Goal: Information Seeking & Learning: Learn about a topic

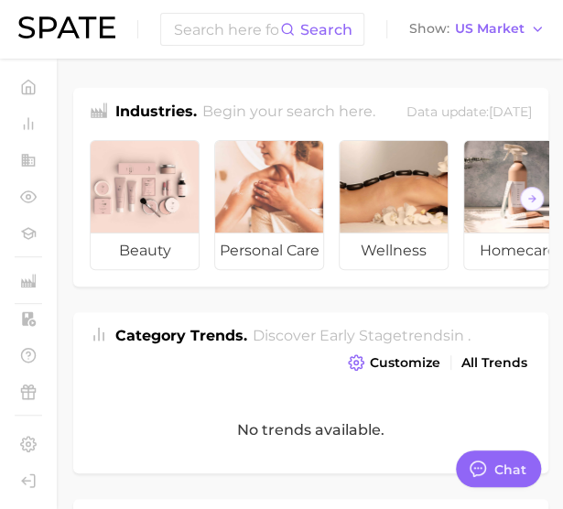
type textarea "x"
click at [218, 27] on input at bounding box center [226, 29] width 108 height 31
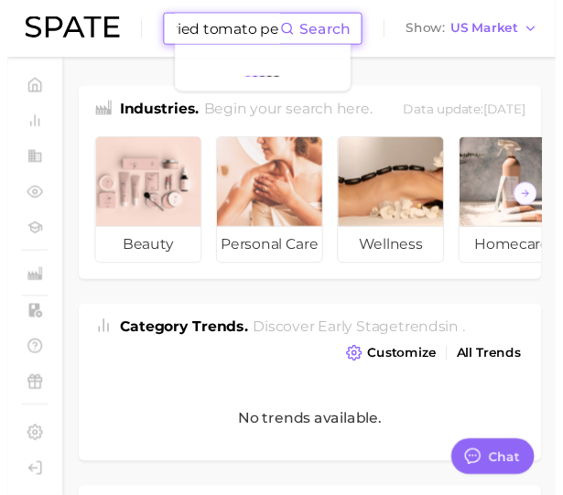
scroll to position [0, 58]
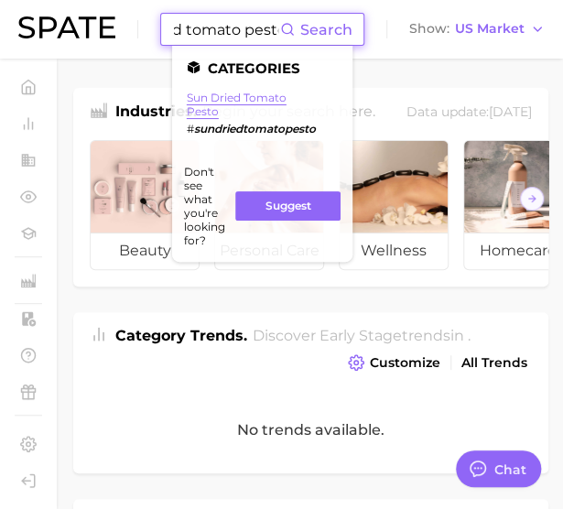
type input "sundried tomato pesto"
click at [219, 100] on link "sun dried tomato pesto" at bounding box center [237, 104] width 100 height 27
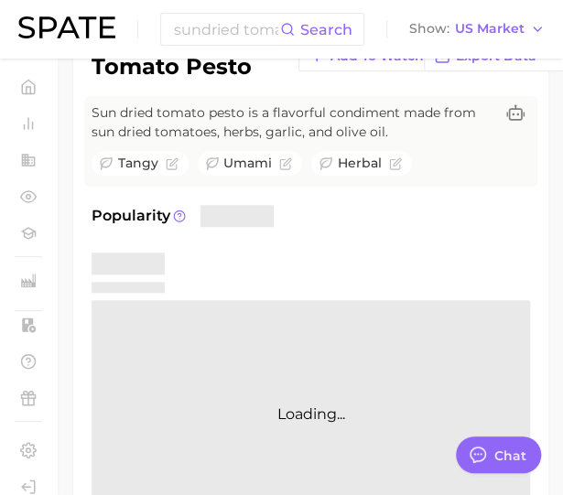
type textarea "x"
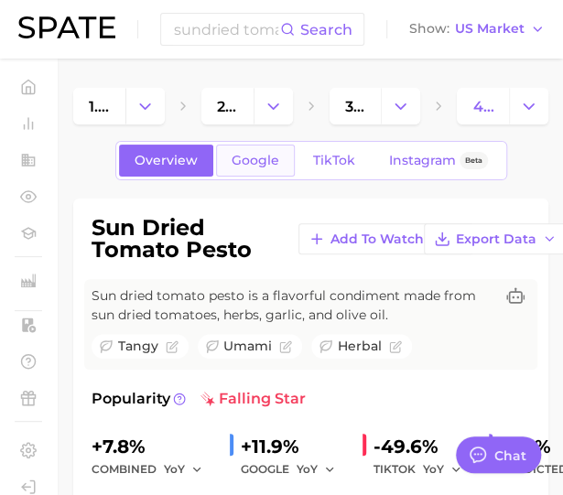
click at [251, 171] on link "Google" at bounding box center [255, 161] width 79 height 32
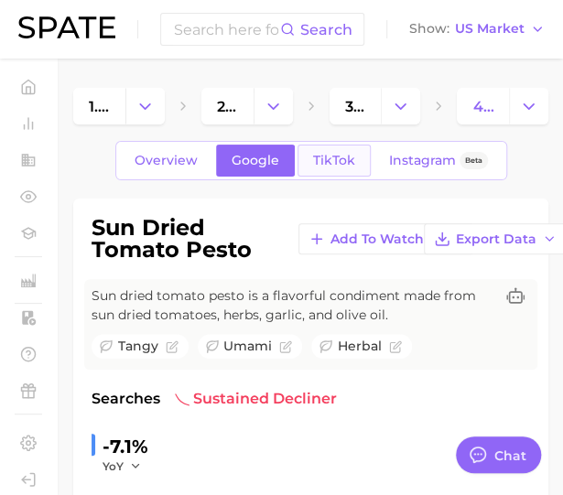
click at [339, 173] on link "TikTok" at bounding box center [333, 161] width 73 height 32
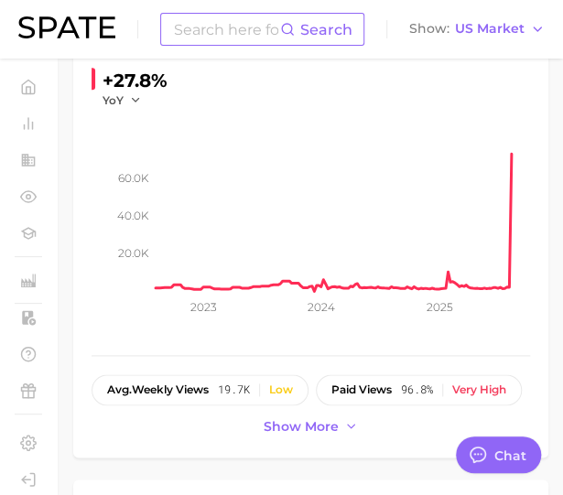
click at [220, 34] on input at bounding box center [226, 29] width 108 height 31
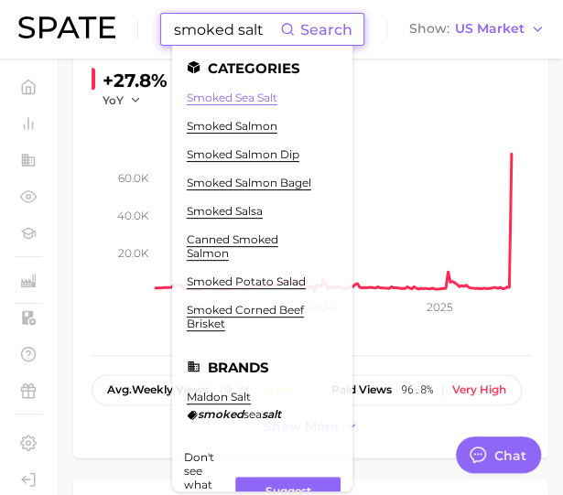
type input "smoked salt"
click at [216, 94] on link "smoked sea salt" at bounding box center [232, 98] width 91 height 14
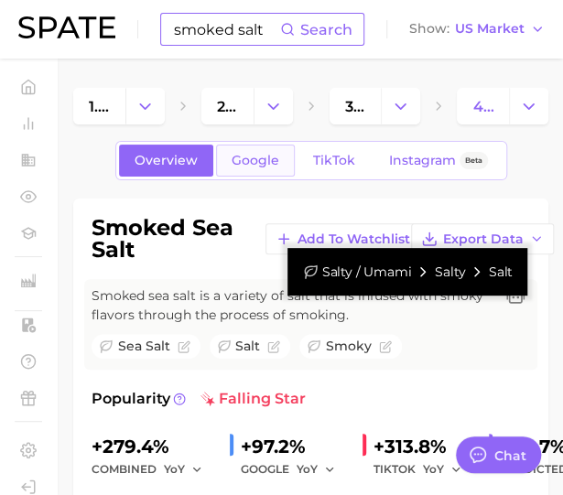
click at [247, 158] on span "Google" at bounding box center [256, 161] width 48 height 16
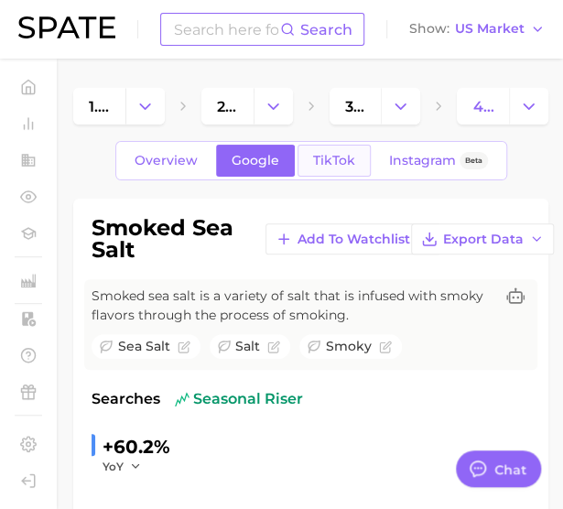
click at [301, 153] on link "TikTok" at bounding box center [333, 161] width 73 height 32
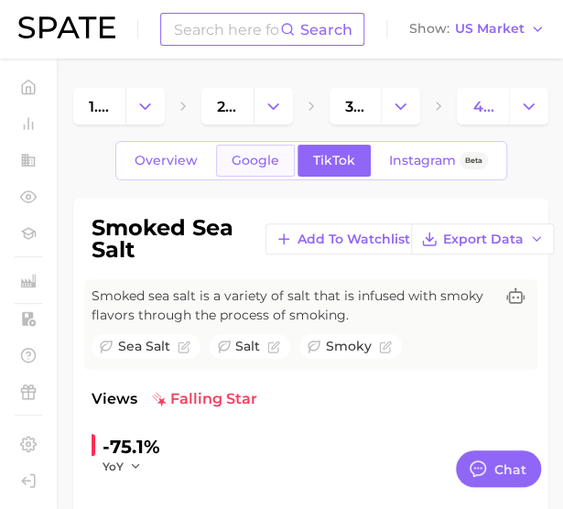
click at [232, 151] on link "Google" at bounding box center [255, 161] width 79 height 32
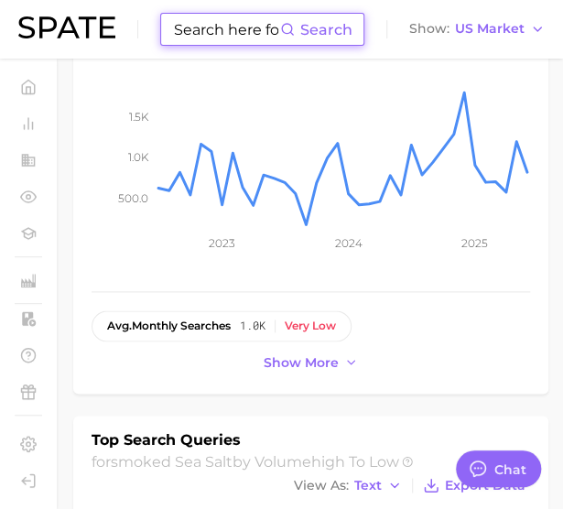
scroll to position [458, 0]
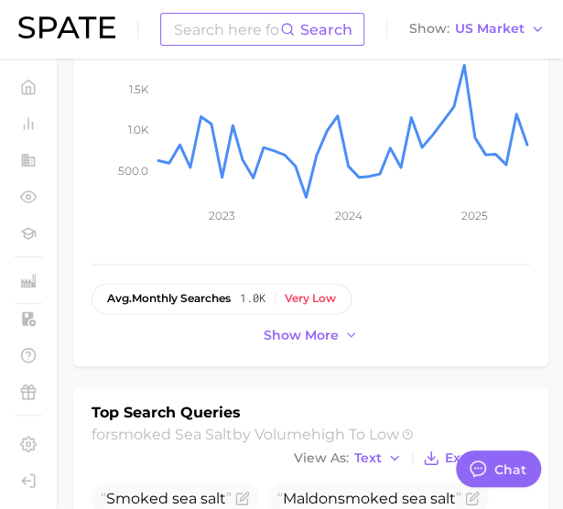
click at [227, 27] on input at bounding box center [226, 29] width 108 height 31
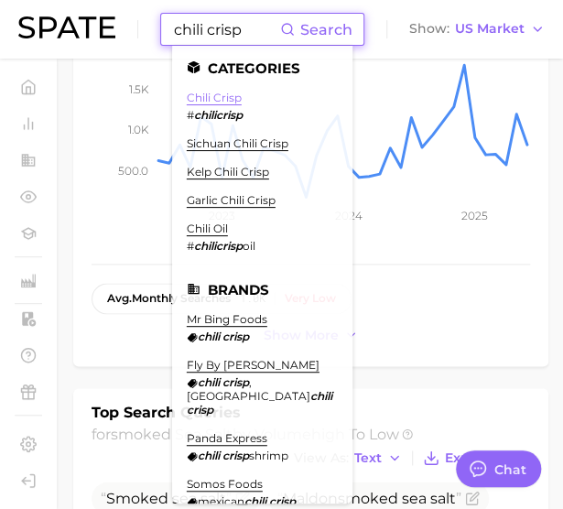
type input "chili crisp"
click at [214, 100] on link "chili crisp" at bounding box center [214, 98] width 55 height 14
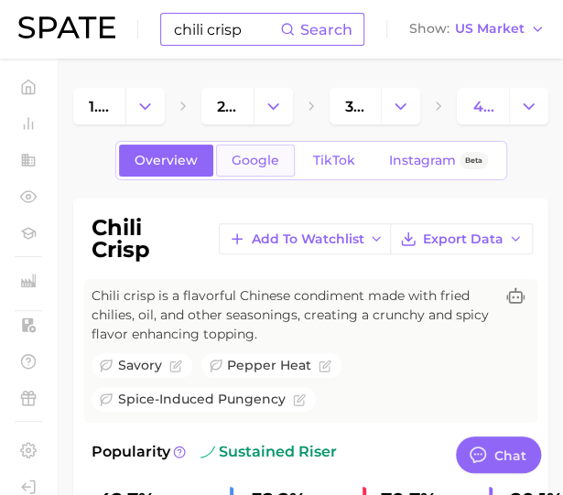
click at [248, 159] on span "Google" at bounding box center [256, 161] width 48 height 16
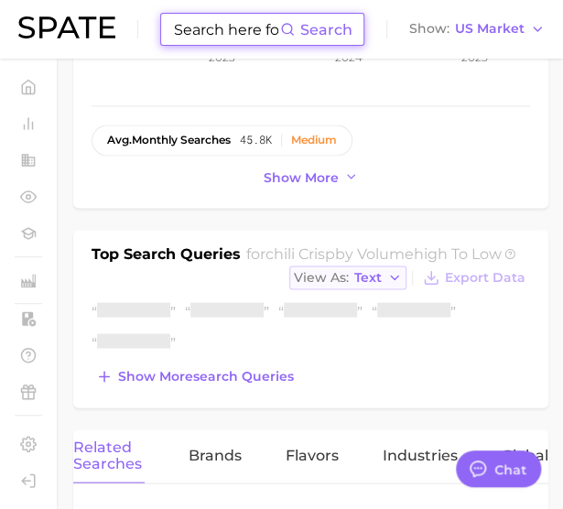
scroll to position [641, 0]
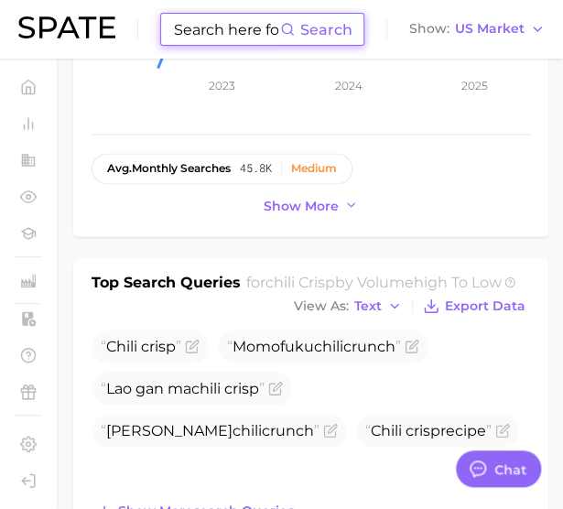
click at [209, 34] on input at bounding box center [226, 29] width 108 height 31
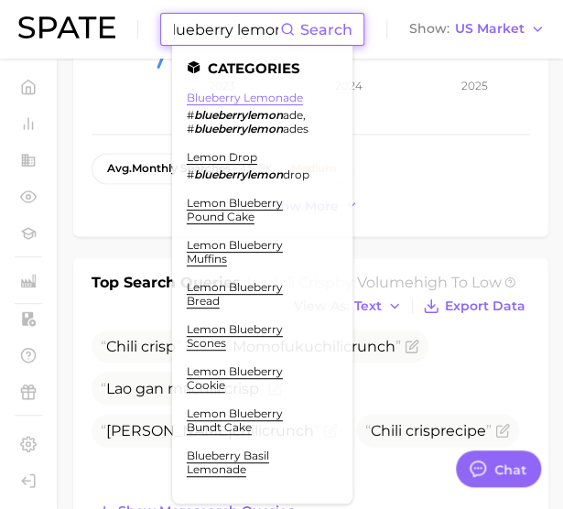
type input "blueberry lemon"
click at [222, 101] on link "blueberry lemonade" at bounding box center [245, 98] width 116 height 14
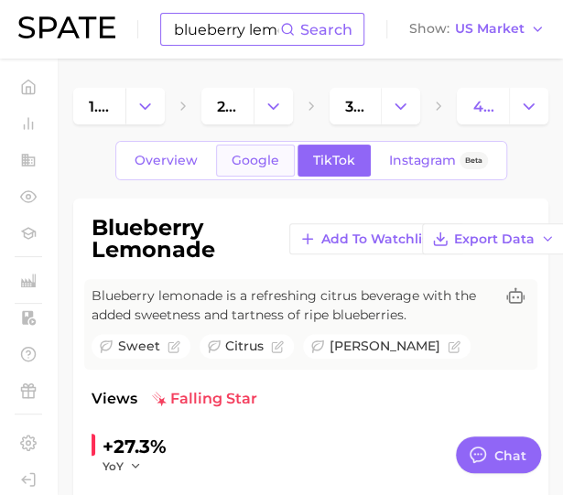
click at [237, 166] on span "Google" at bounding box center [256, 161] width 48 height 16
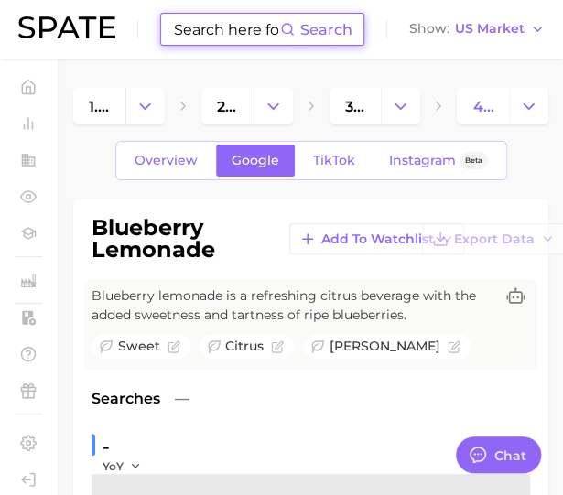
click at [272, 32] on input at bounding box center [226, 29] width 108 height 31
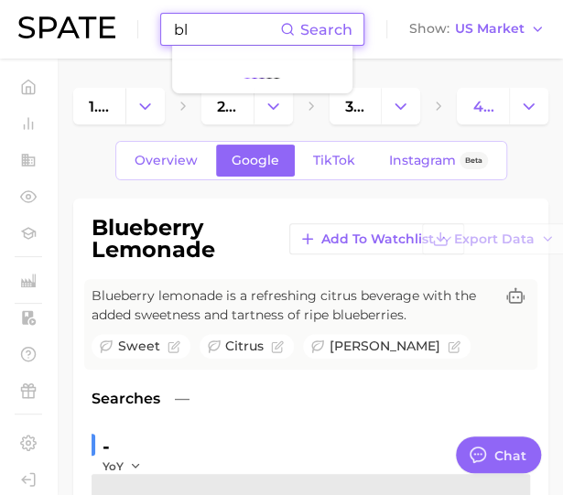
type input "b"
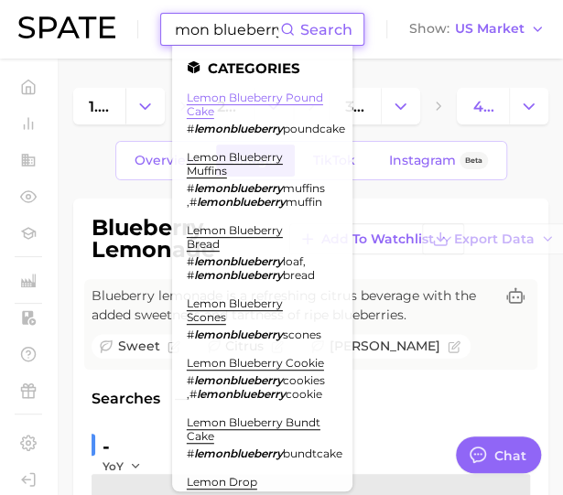
type input "lemon blueberry"
click at [234, 101] on link "lemon blueberry pound cake" at bounding box center [255, 104] width 136 height 27
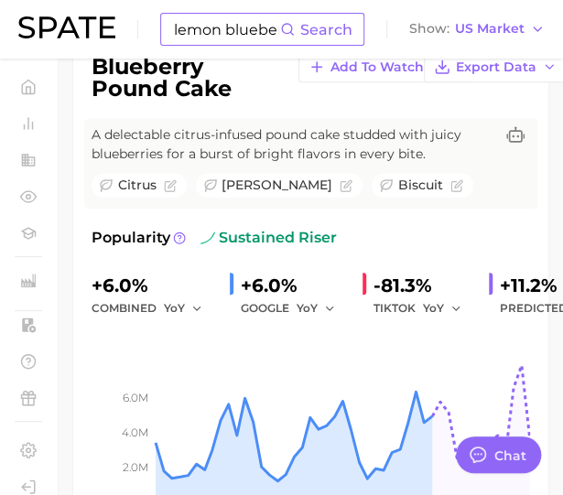
scroll to position [92, 0]
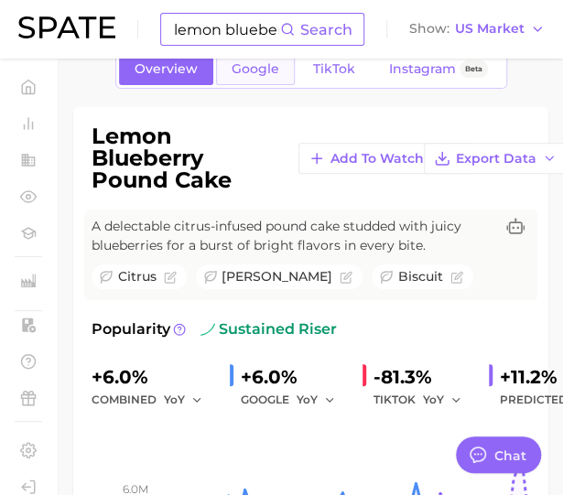
click at [256, 77] on link "Google" at bounding box center [255, 69] width 79 height 32
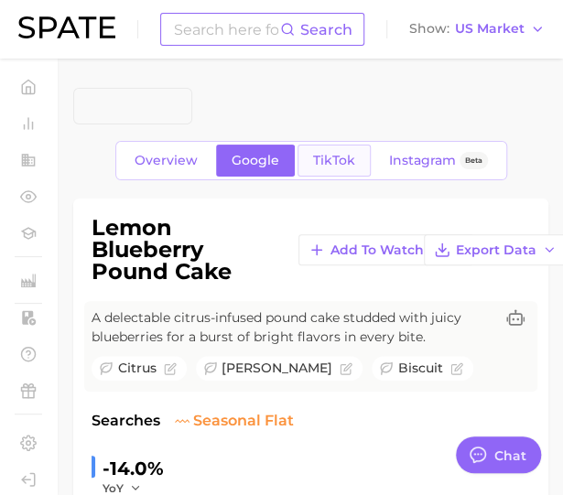
click at [320, 160] on span "TikTok" at bounding box center [334, 161] width 42 height 16
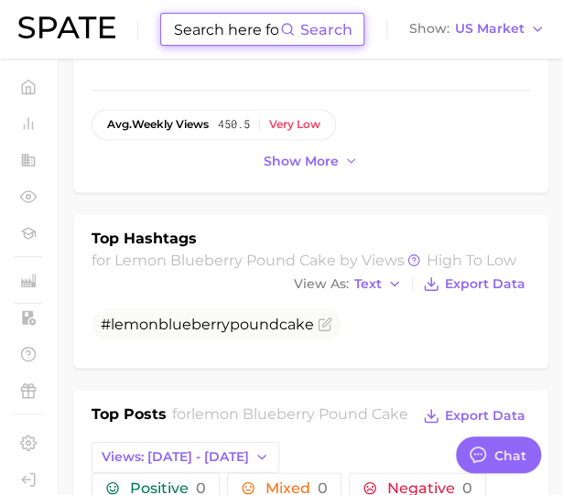
scroll to position [549, 0]
